Goal: Task Accomplishment & Management: Manage account settings

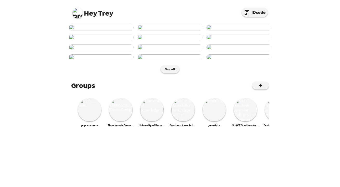
click at [76, 14] on img at bounding box center [77, 13] width 10 height 10
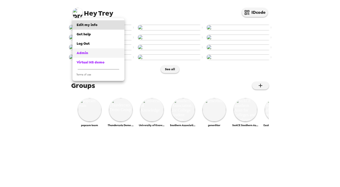
click at [88, 55] on div "Admin" at bounding box center [99, 52] width 44 height 5
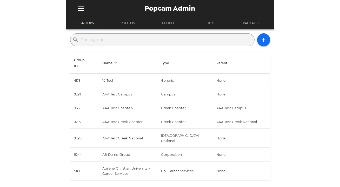
click at [113, 42] on input "text" at bounding box center [167, 40] width 172 height 8
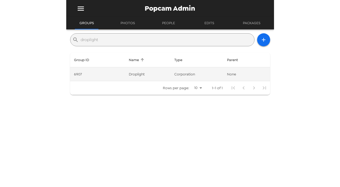
type input "droplight"
click at [189, 73] on td "corporation" at bounding box center [196, 74] width 53 height 14
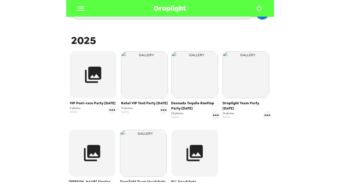
scroll to position [71, 0]
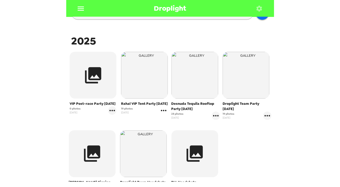
click at [164, 111] on icon "gallery menu" at bounding box center [164, 110] width 8 height 8
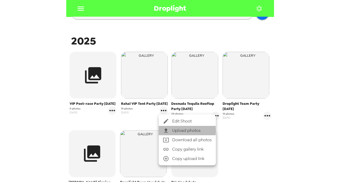
click at [173, 130] on span "Upload photos" at bounding box center [191, 130] width 39 height 6
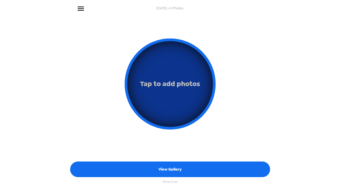
click at [209, 101] on button "Tap to add photos" at bounding box center [170, 83] width 91 height 91
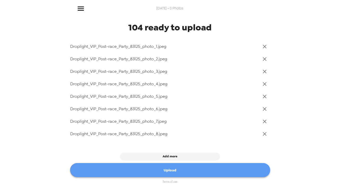
click at [205, 172] on button "Upload" at bounding box center [170, 170] width 200 height 14
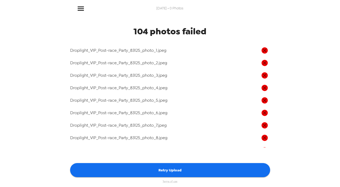
drag, startPoint x: 113, startPoint y: 17, endPoint x: 81, endPoint y: 2, distance: 35.5
click at [95, 8] on div "9/16/2025 • 0 Photos 104 photos failed Droplight_VIP_Post-race_Party_83125_phot…" at bounding box center [170, 93] width 208 height 187
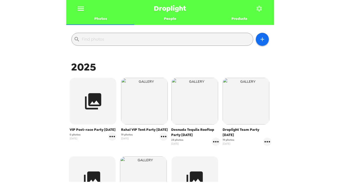
scroll to position [71, 0]
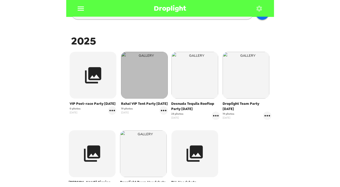
click at [153, 86] on img "button" at bounding box center [144, 75] width 47 height 47
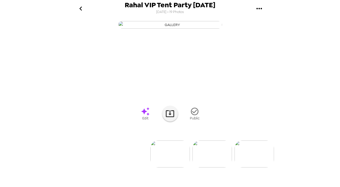
click at [83, 5] on icon "go back" at bounding box center [81, 8] width 8 height 8
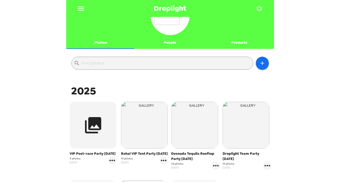
scroll to position [47, 0]
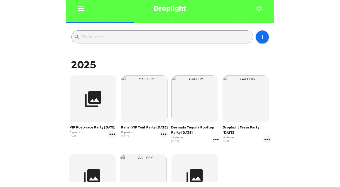
click at [214, 138] on icon "gallery menu" at bounding box center [216, 139] width 8 height 8
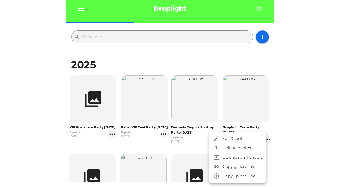
drag, startPoint x: 220, startPoint y: 139, endPoint x: 224, endPoint y: 148, distance: 10.1
click at [224, 148] on ul "Edit Shoot Upload photos Download all photos Copy gallery link Copy upload link" at bounding box center [237, 157] width 57 height 51
click at [224, 148] on span "Upload photos" at bounding box center [242, 148] width 39 height 6
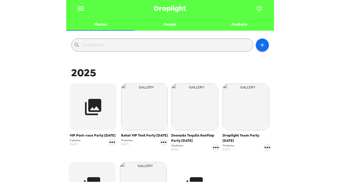
scroll to position [71, 0]
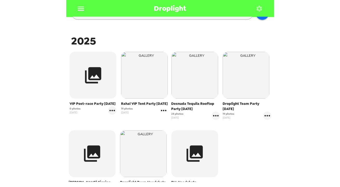
click at [163, 112] on icon "gallery menu" at bounding box center [164, 110] width 8 height 8
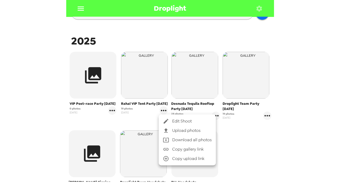
click at [155, 83] on div at bounding box center [170, 93] width 340 height 187
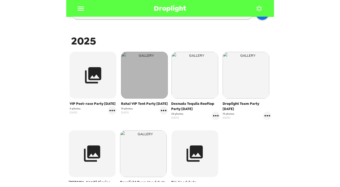
click at [151, 81] on img "button" at bounding box center [144, 75] width 47 height 47
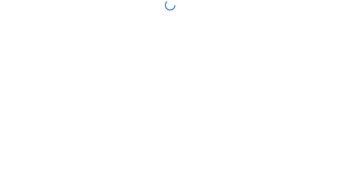
click at [256, 68] on body at bounding box center [170, 93] width 340 height 187
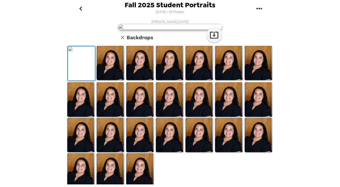
scroll to position [126, 0]
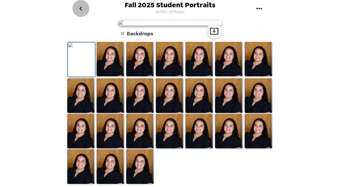
drag, startPoint x: 82, startPoint y: 8, endPoint x: 53, endPoint y: 37, distance: 41.3
click at [80, 9] on icon "go back" at bounding box center [81, 8] width 8 height 8
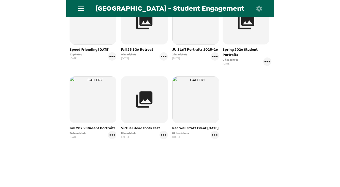
scroll to position [134, 0]
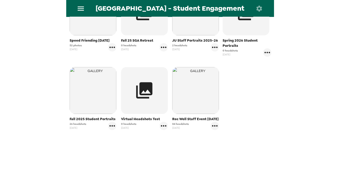
click at [90, 89] on img "button" at bounding box center [93, 90] width 47 height 47
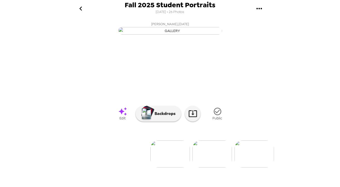
click at [214, 166] on img at bounding box center [212, 153] width 39 height 27
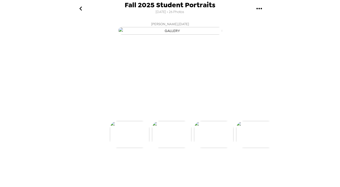
scroll to position [0, 42]
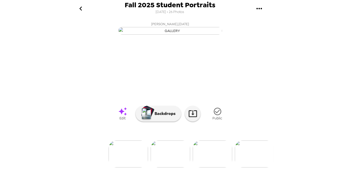
click at [214, 166] on div at bounding box center [170, 145] width 208 height 44
click at [213, 167] on img at bounding box center [212, 153] width 39 height 27
click at [197, 121] on link at bounding box center [193, 114] width 16 height 16
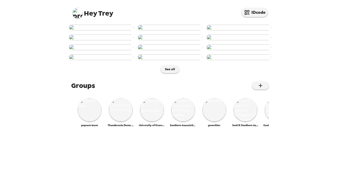
click at [78, 12] on img at bounding box center [77, 13] width 10 height 10
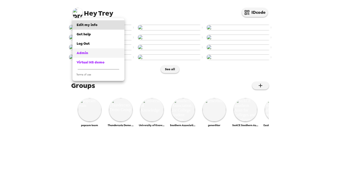
click at [95, 52] on div "Admin" at bounding box center [99, 52] width 44 height 5
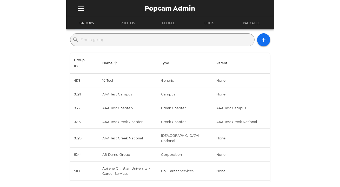
click at [113, 38] on input "text" at bounding box center [167, 40] width 172 height 8
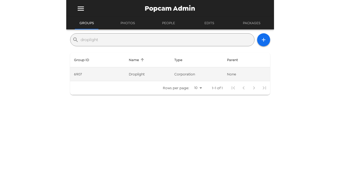
type input "droplight"
click at [164, 78] on td "Droplight" at bounding box center [148, 74] width 46 height 14
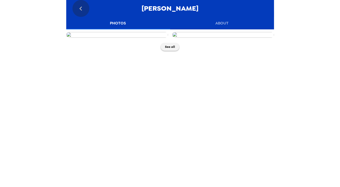
click at [82, 10] on icon "go back" at bounding box center [81, 8] width 3 height 4
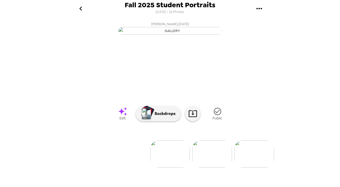
click at [213, 167] on img at bounding box center [212, 153] width 39 height 27
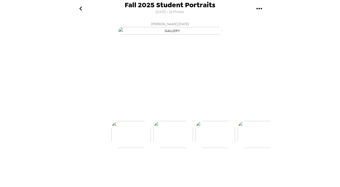
scroll to position [0, 42]
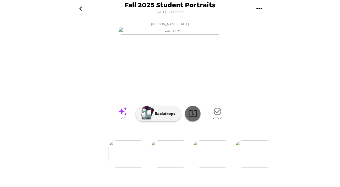
click at [194, 118] on icon at bounding box center [192, 113] width 9 height 9
click at [85, 7] on icon "go back" at bounding box center [81, 8] width 8 height 8
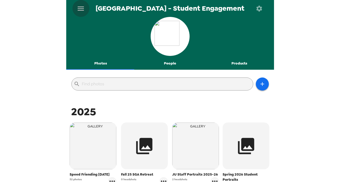
click at [82, 9] on icon "menu" at bounding box center [81, 8] width 8 height 8
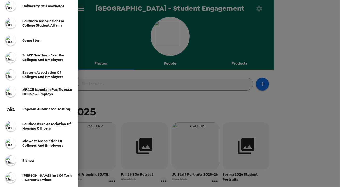
scroll to position [142, 0]
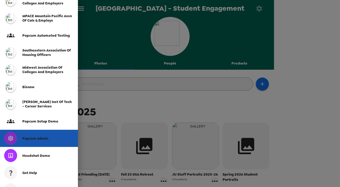
click at [42, 140] on div "Popcam Admin" at bounding box center [39, 138] width 78 height 17
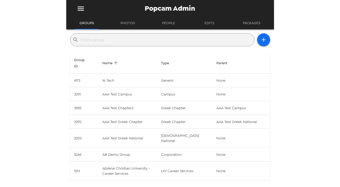
drag, startPoint x: 123, startPoint y: 39, endPoint x: 127, endPoint y: 39, distance: 3.4
click at [123, 39] on input "text" at bounding box center [167, 40] width 172 height 8
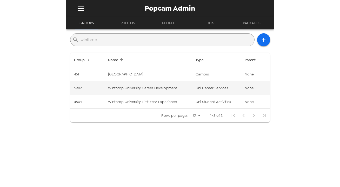
type input "winthrop"
click at [159, 88] on td "Winthrop University Career Development" at bounding box center [147, 88] width 87 height 14
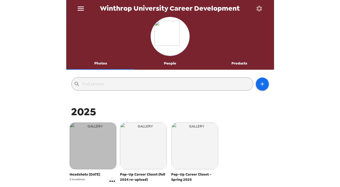
click at [85, 146] on img "button" at bounding box center [93, 145] width 47 height 47
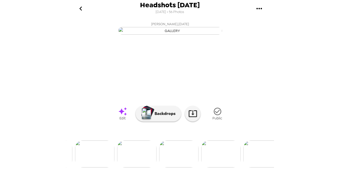
scroll to position [0, 1208]
click at [87, 11] on button "go back" at bounding box center [80, 8] width 17 height 17
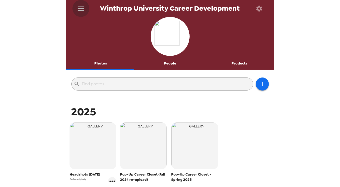
click at [82, 5] on icon "menu" at bounding box center [81, 8] width 8 height 8
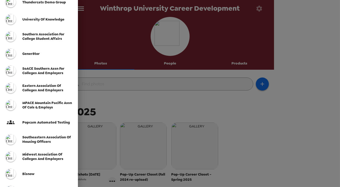
scroll to position [118, 0]
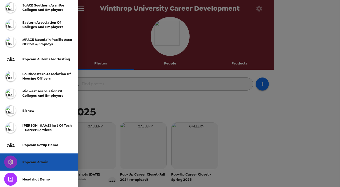
click at [28, 163] on span "Popcam Admin" at bounding box center [35, 162] width 26 height 4
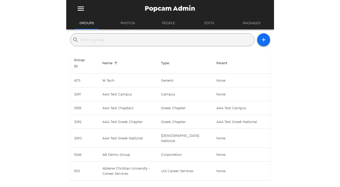
click at [201, 35] on div "​" at bounding box center [162, 39] width 184 height 13
click at [198, 43] on input "text" at bounding box center [167, 40] width 172 height 8
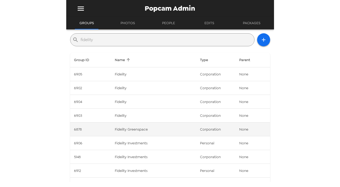
type input "fidelity"
click at [146, 126] on td "Fidelity Greenspace" at bounding box center [153, 129] width 85 height 14
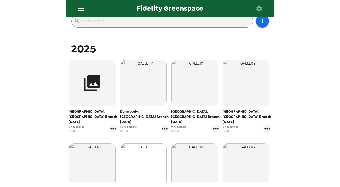
scroll to position [118, 0]
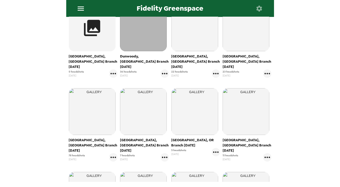
click at [148, 30] on img "button" at bounding box center [143, 27] width 47 height 47
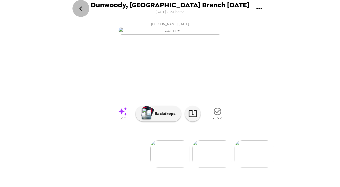
click at [84, 8] on icon "go back" at bounding box center [81, 8] width 8 height 8
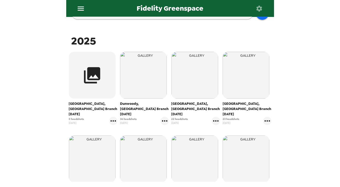
scroll to position [118, 0]
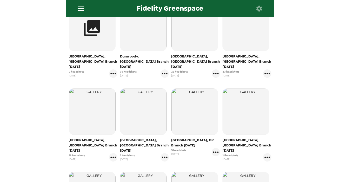
click at [97, 118] on img "button" at bounding box center [92, 111] width 47 height 47
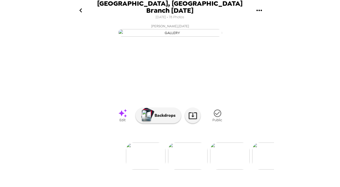
scroll to position [0, 31]
click at [225, 167] on img at bounding box center [223, 155] width 39 height 27
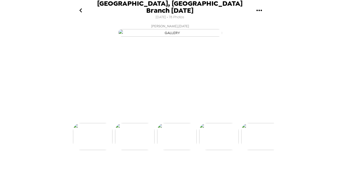
scroll to position [0, 84]
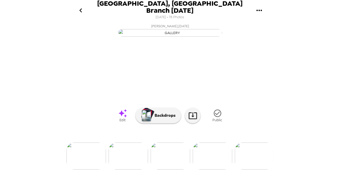
click at [128, 169] on img at bounding box center [128, 155] width 39 height 27
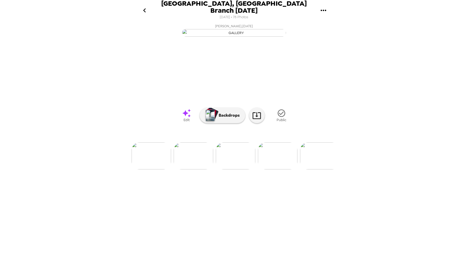
click at [195, 169] on img at bounding box center [193, 155] width 39 height 27
click at [201, 169] on img at bounding box center [192, 155] width 39 height 27
click at [313, 169] on img at bounding box center [318, 155] width 39 height 27
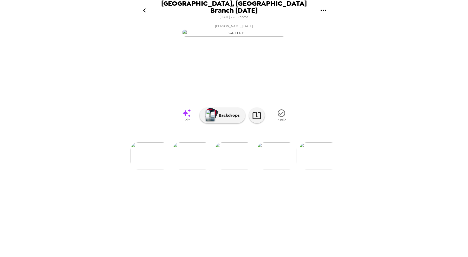
click at [283, 169] on img at bounding box center [276, 155] width 39 height 27
click at [277, 169] on img at bounding box center [276, 155] width 39 height 27
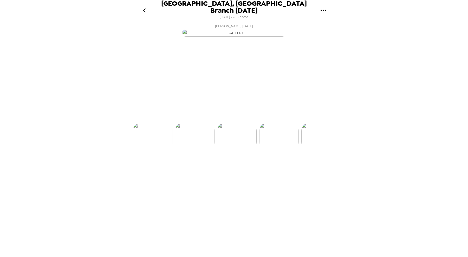
scroll to position [0, 631]
click at [277, 169] on img at bounding box center [276, 155] width 39 height 27
click at [269, 169] on img at bounding box center [276, 155] width 39 height 27
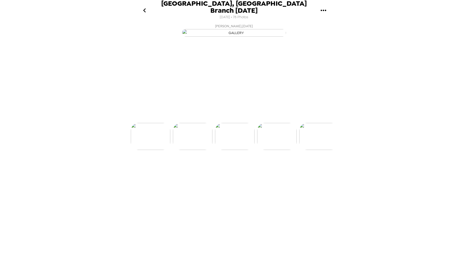
click at [269, 187] on div "Tammie Wong , 08-28-2025 Megan Schupp , 08-28-2025 Megan Schupp , 08-28-2025 Jo…" at bounding box center [234, 139] width 208 height 235
click at [143, 8] on icon "go back" at bounding box center [144, 10] width 8 height 8
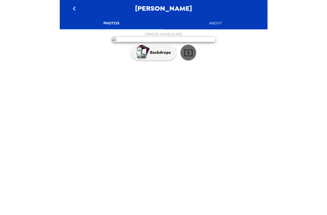
click at [189, 57] on icon "button" at bounding box center [188, 52] width 9 height 9
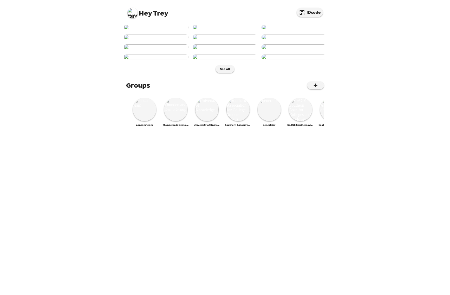
click at [129, 15] on img at bounding box center [132, 13] width 10 height 10
drag, startPoint x: 147, startPoint y: 51, endPoint x: 150, endPoint y: 53, distance: 2.7
click at [147, 52] on div "Admin" at bounding box center [153, 52] width 44 height 5
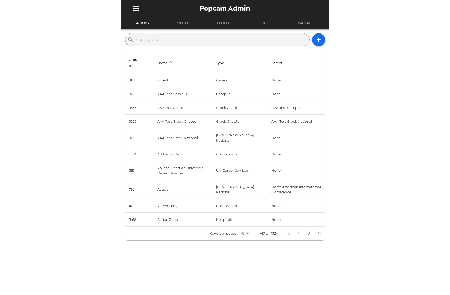
click at [184, 39] on input "text" at bounding box center [222, 40] width 172 height 8
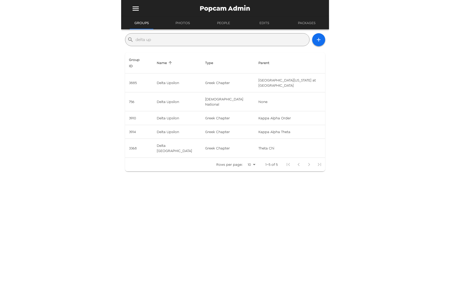
click at [26, 99] on div "Popcam Admin Groups Photos People Edits Packages ​ delta up Group ID Name Type …" at bounding box center [225, 147] width 450 height 295
click at [191, 40] on input "delta up" at bounding box center [222, 40] width 172 height 8
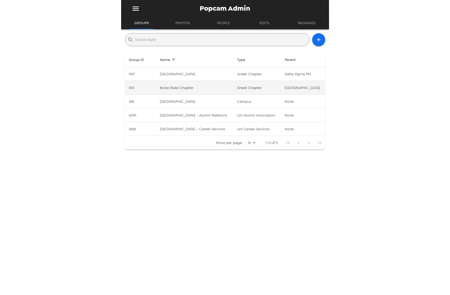
type input "boise state"
click at [203, 87] on td "Boise State Chapter" at bounding box center [194, 88] width 77 height 14
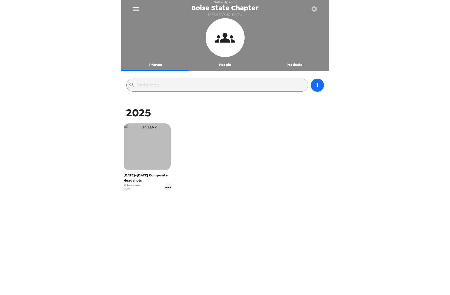
click at [148, 152] on img "button" at bounding box center [147, 147] width 47 height 47
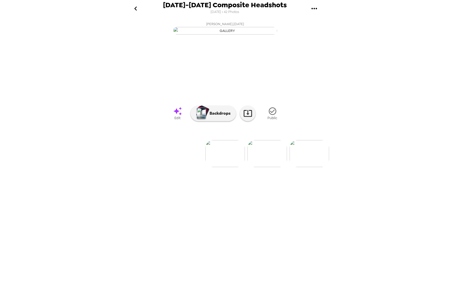
click at [132, 6] on icon "go back" at bounding box center [135, 8] width 8 height 8
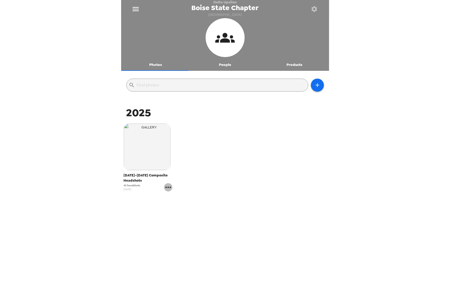
click at [165, 188] on icon "gallery menu" at bounding box center [167, 187] width 5 height 1
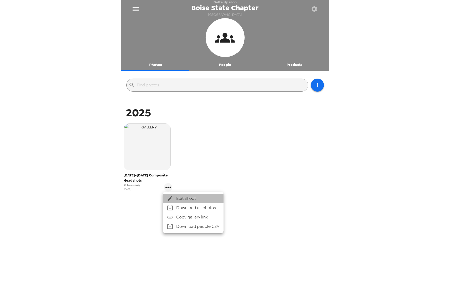
click at [197, 196] on span "Edit Shoot" at bounding box center [197, 199] width 43 height 6
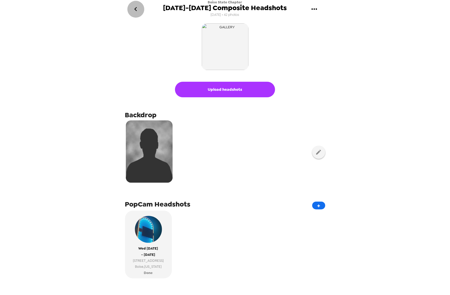
click at [137, 11] on icon "go back" at bounding box center [135, 9] width 8 height 8
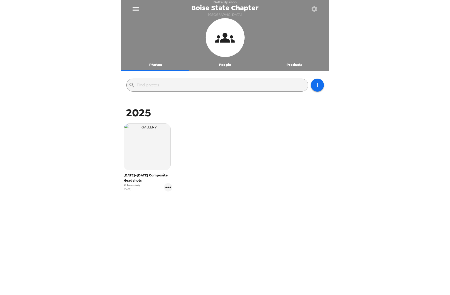
click at [31, 132] on div "Delta Upsilon Boise State Chapter [GEOGRAPHIC_DATA] Photos People Products ​ 20…" at bounding box center [225, 147] width 450 height 295
drag, startPoint x: 215, startPoint y: 3, endPoint x: 234, endPoint y: 3, distance: 19.5
click at [234, 3] on span "Delta Upsilon" at bounding box center [224, 2] width 23 height 4
click at [221, 9] on span "Boise State Chapter" at bounding box center [224, 7] width 67 height 7
click at [46, 161] on div "Delta Upsilon Boise State Chapter [GEOGRAPHIC_DATA] Photos People Products ​ 20…" at bounding box center [225, 147] width 450 height 295
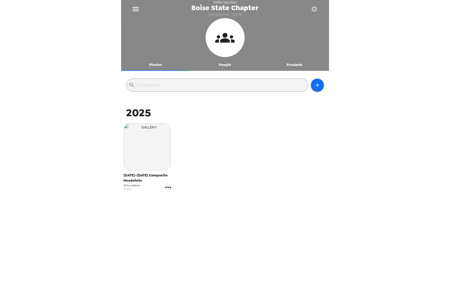
click at [70, 6] on div "Delta Upsilon Boise State Chapter [GEOGRAPHIC_DATA] Photos People Products ​ 20…" at bounding box center [225, 147] width 450 height 295
